Goal: Task Accomplishment & Management: Use online tool/utility

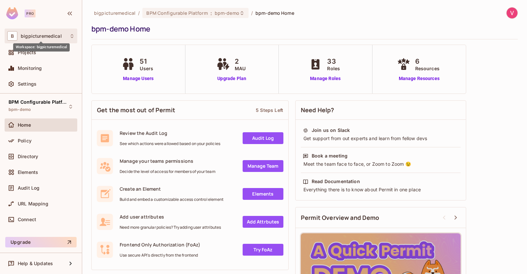
click at [48, 35] on span "bigpicturemedical" at bounding box center [41, 36] width 41 height 5
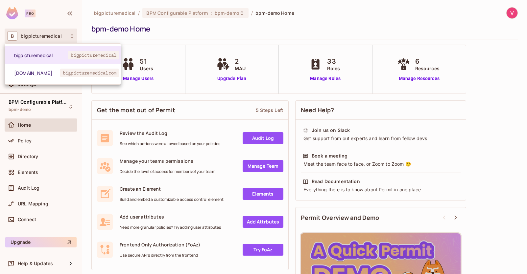
click at [136, 34] on div at bounding box center [263, 137] width 527 height 274
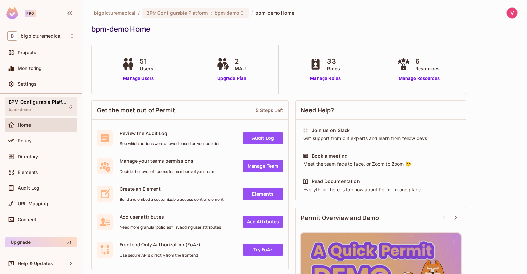
click at [48, 105] on div "BPM Configurable Platform bpm-demo" at bounding box center [37, 107] width 57 height 14
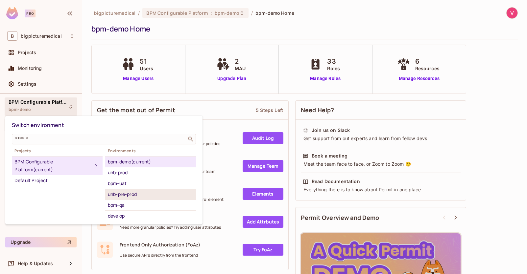
click at [140, 196] on div "uhb-pre-prod" at bounding box center [150, 195] width 85 height 8
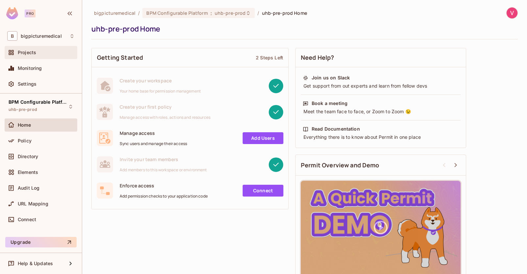
click at [34, 55] on span "Projects" at bounding box center [27, 52] width 18 height 5
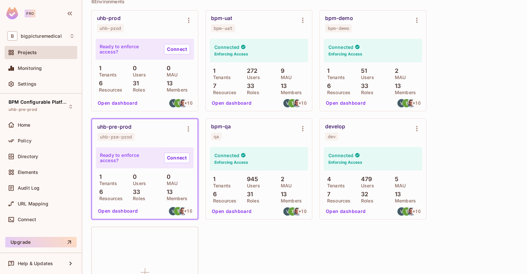
scroll to position [79, 0]
click at [173, 159] on link "Connect" at bounding box center [177, 158] width 26 height 11
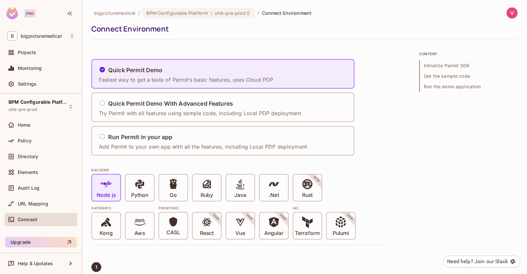
scroll to position [20, 0]
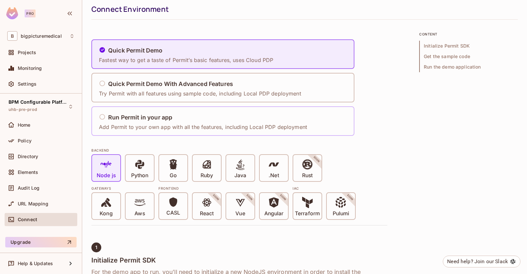
click at [109, 118] on h5 "Run Permit in your app" at bounding box center [140, 117] width 64 height 7
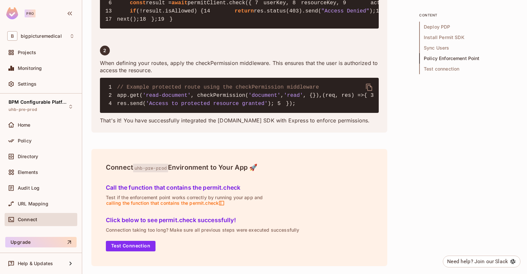
scroll to position [1398, 0]
click at [138, 247] on button "Test Connection" at bounding box center [131, 246] width 50 height 11
